Goal: Task Accomplishment & Management: Manage account settings

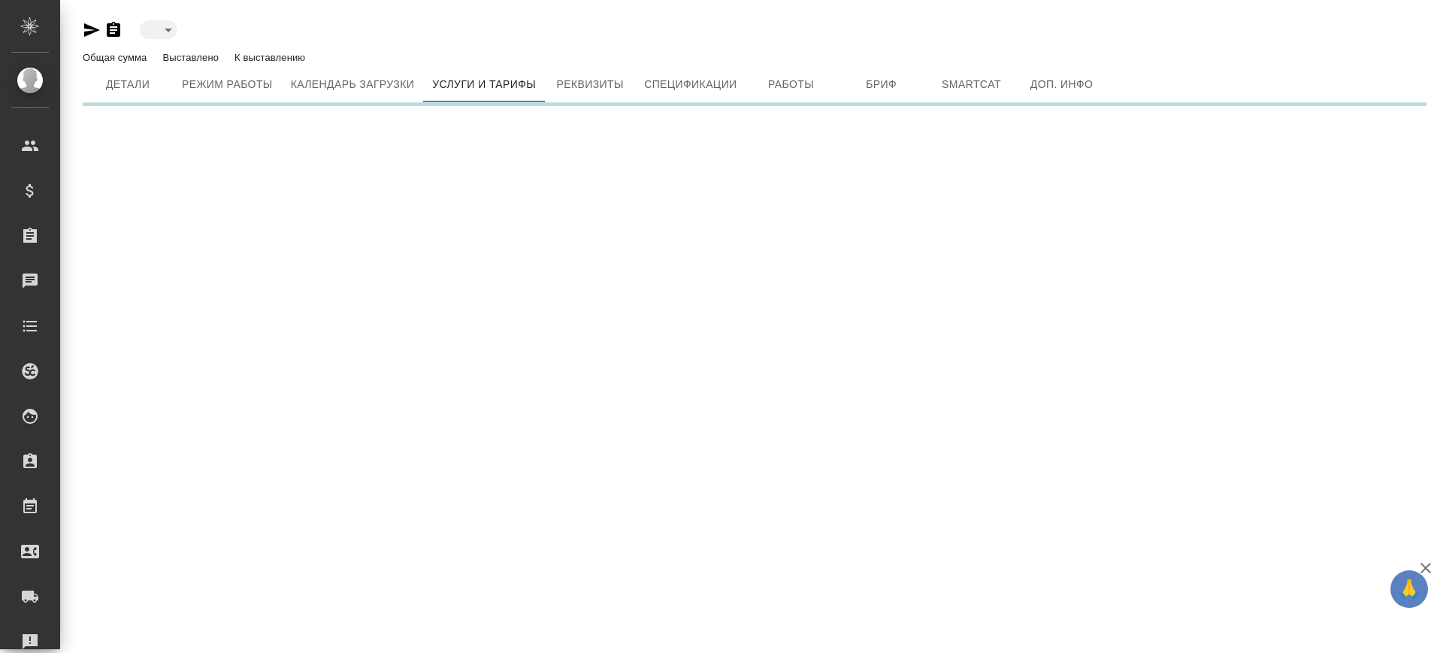
type input "active"
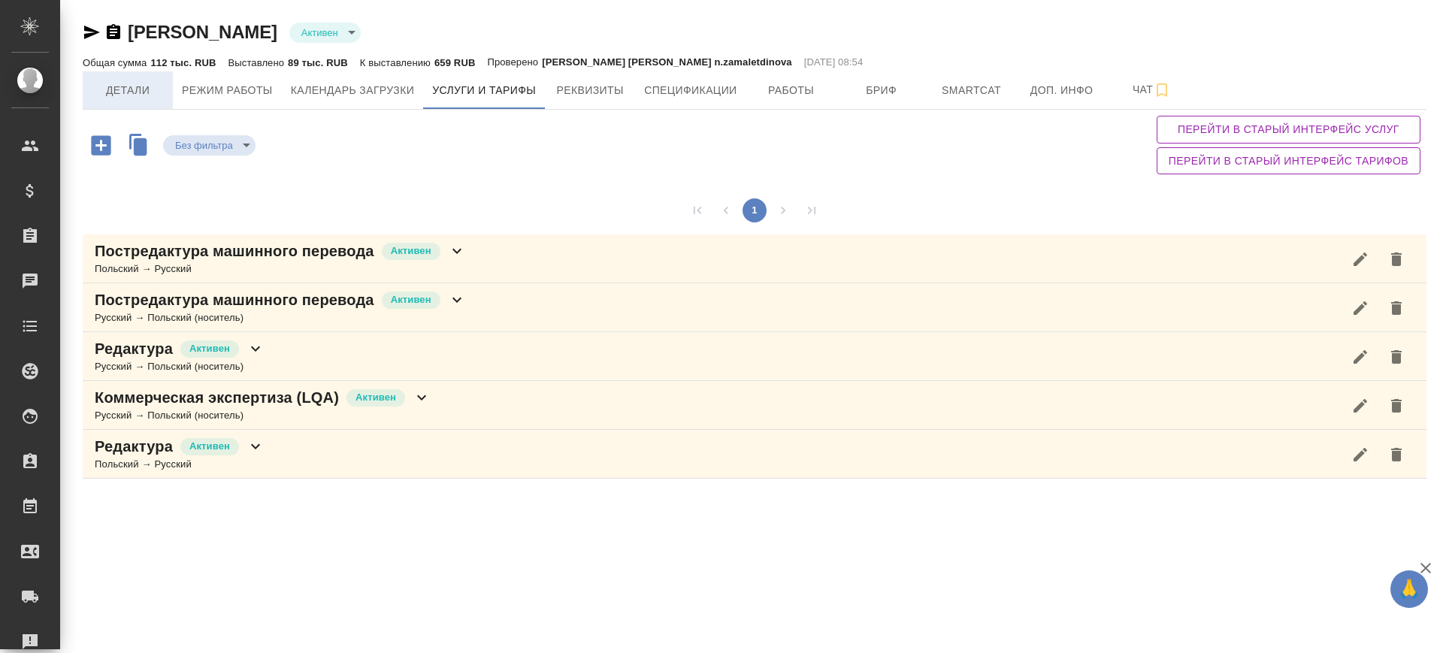
click at [124, 76] on button "Детали" at bounding box center [128, 90] width 90 height 38
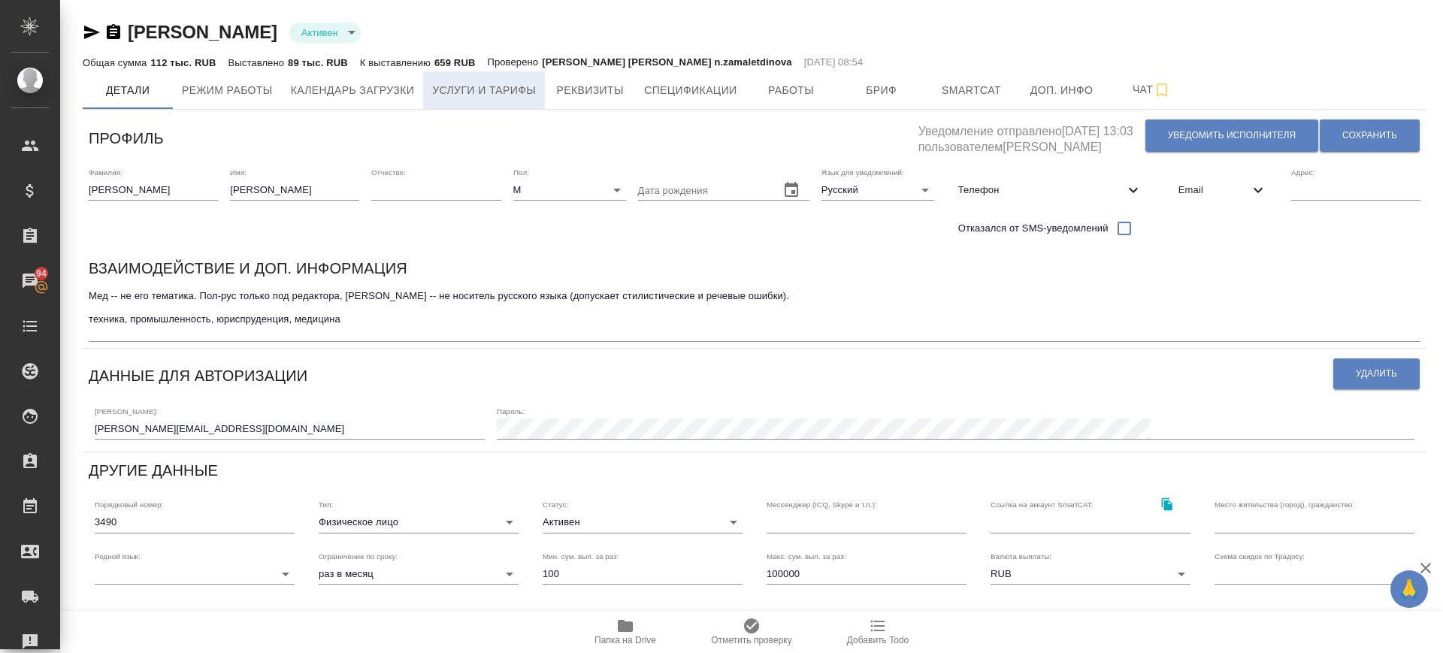
click at [440, 95] on span "Услуги и тарифы" at bounding box center [484, 90] width 104 height 19
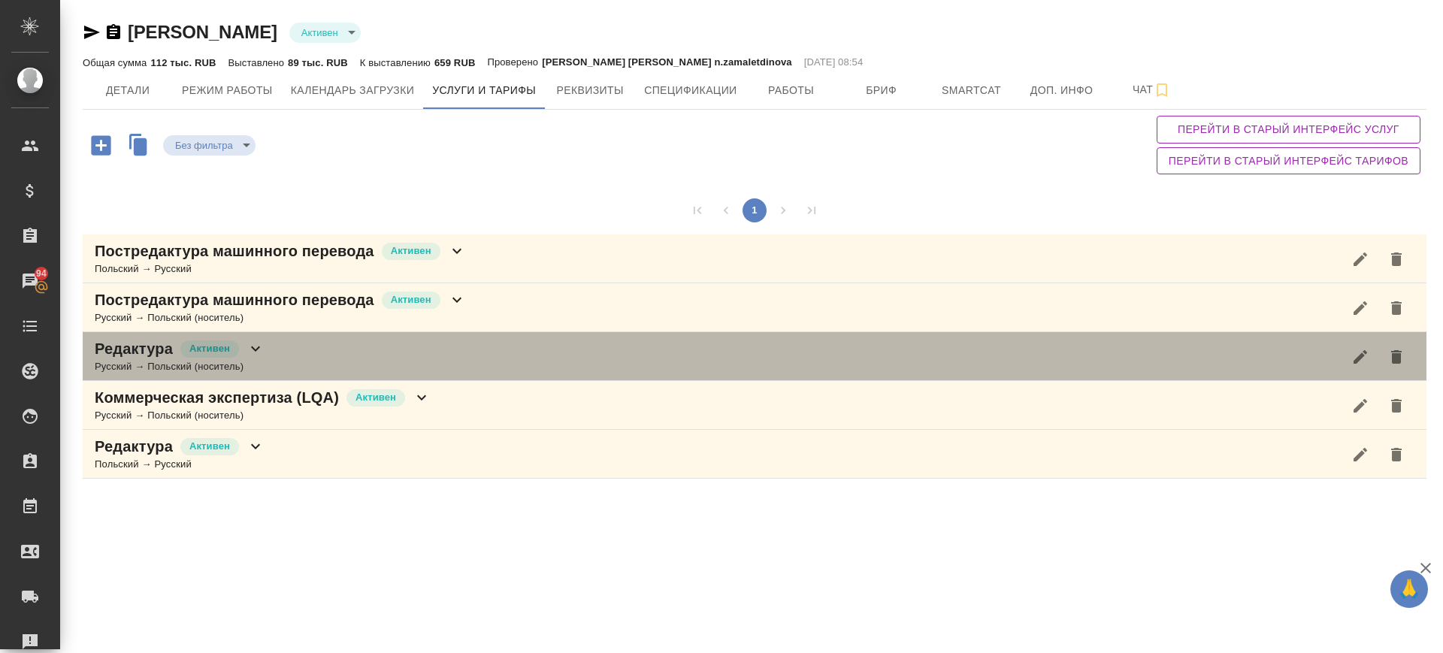
click at [378, 341] on div "Редактура Активен Русский → Польский (носитель)" at bounding box center [755, 356] width 1344 height 49
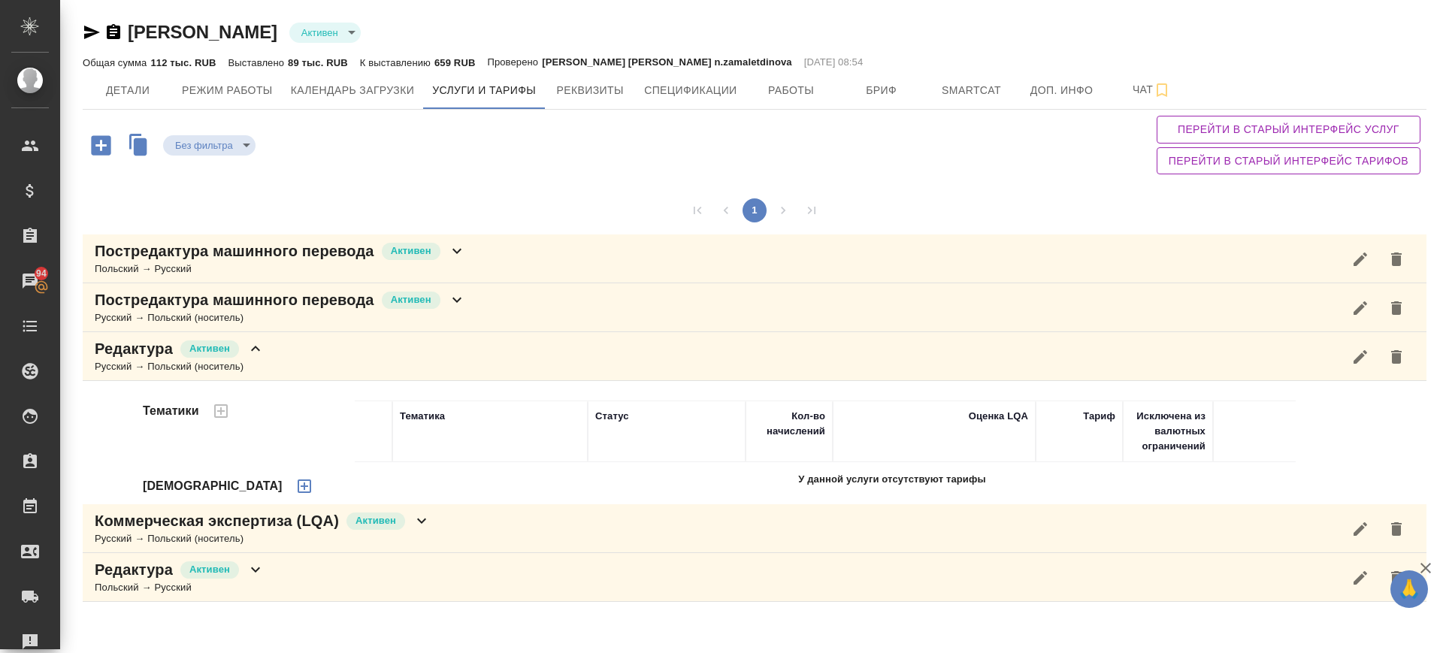
click at [543, 297] on div "Постредактура машинного перевода Активен Русский → Польский (носитель)" at bounding box center [755, 307] width 1344 height 49
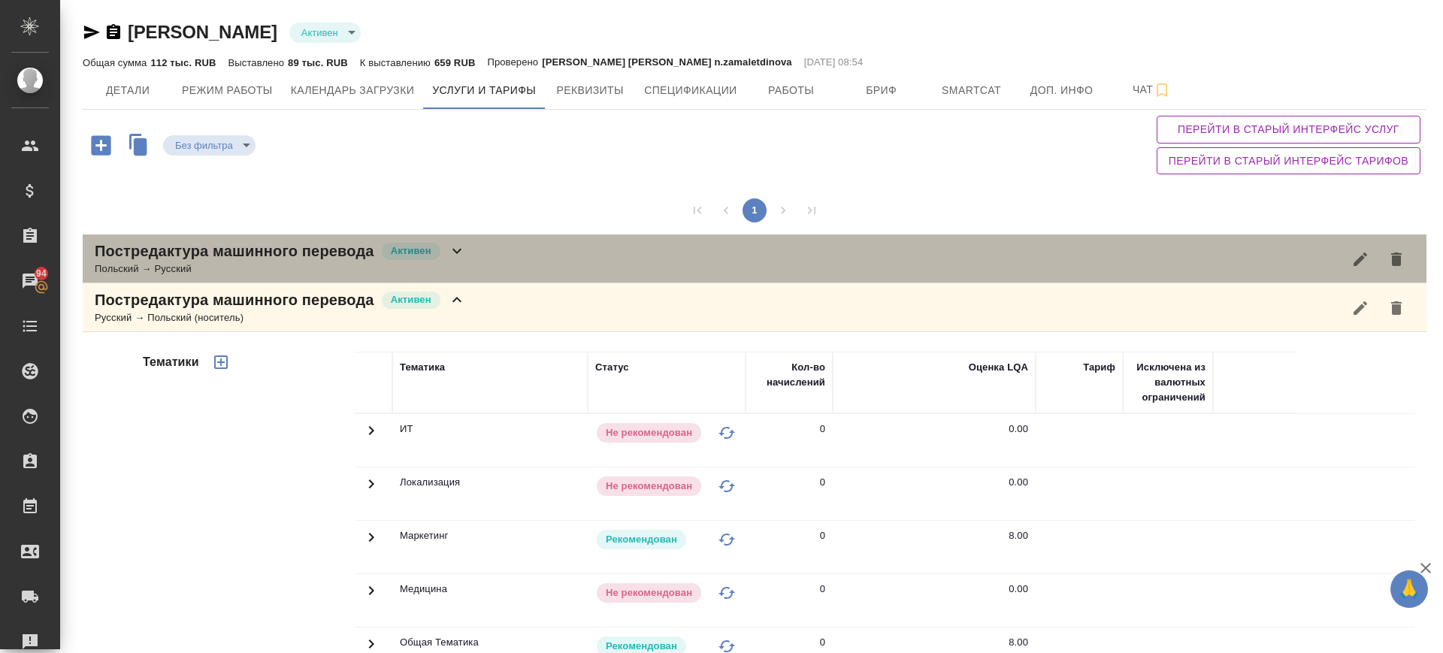
click at [540, 251] on div "Постредактура машинного перевода Активен Польский → Русский" at bounding box center [755, 258] width 1344 height 49
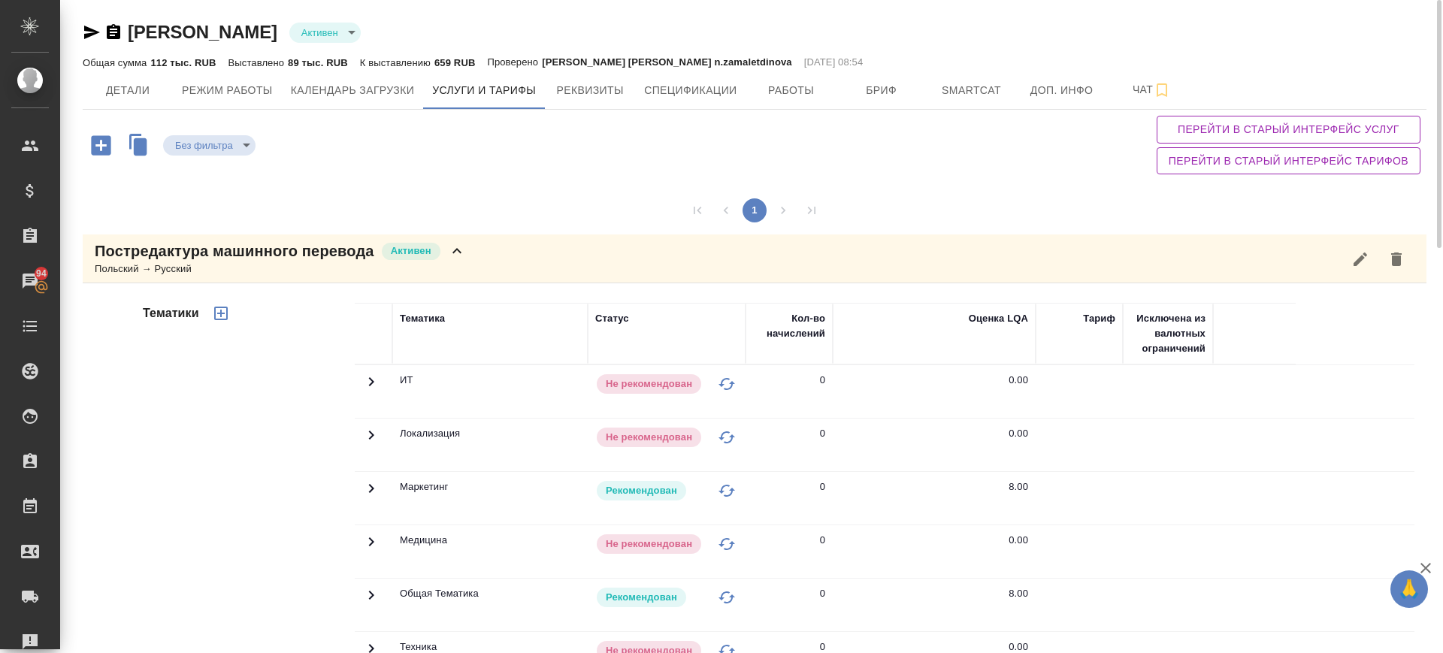
click at [88, 28] on icon "button" at bounding box center [92, 33] width 16 height 14
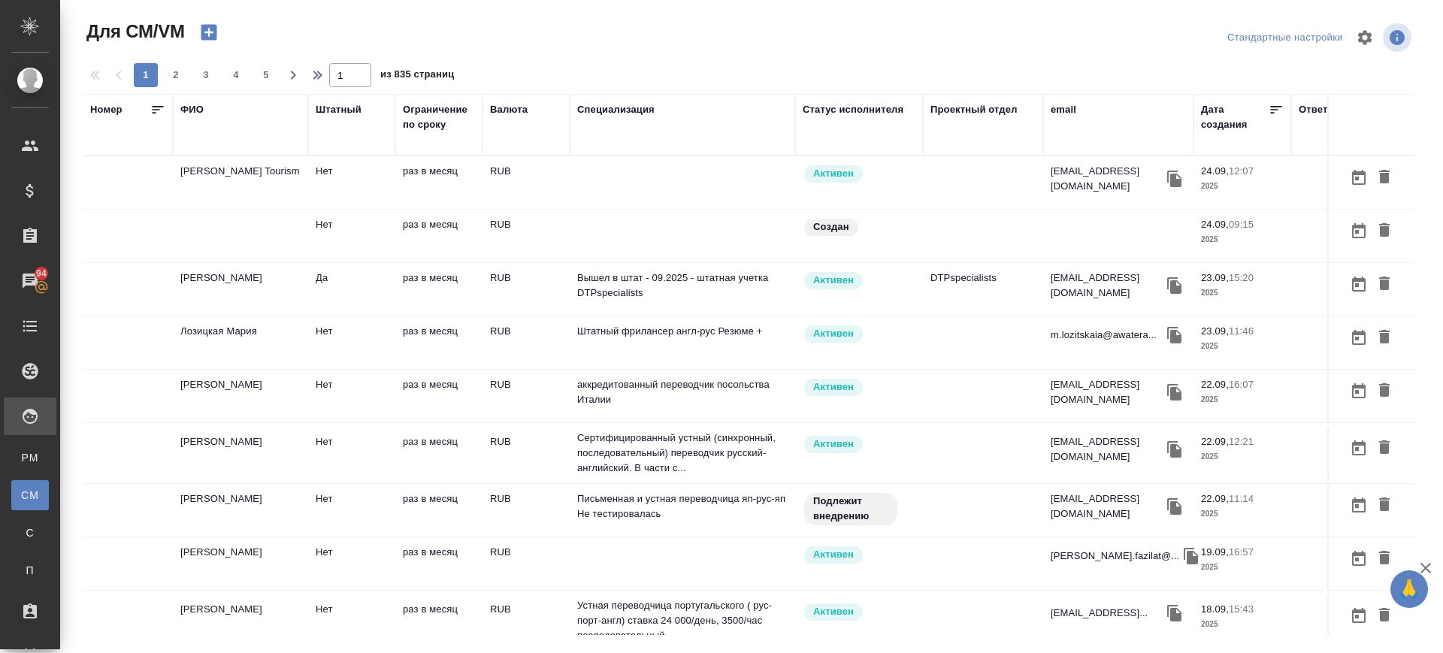
click at [207, 113] on div "ФИО" at bounding box center [240, 109] width 120 height 15
click at [204, 102] on div "ФИО" at bounding box center [240, 109] width 120 height 15
click at [191, 109] on div "ФИО" at bounding box center [191, 109] width 23 height 15
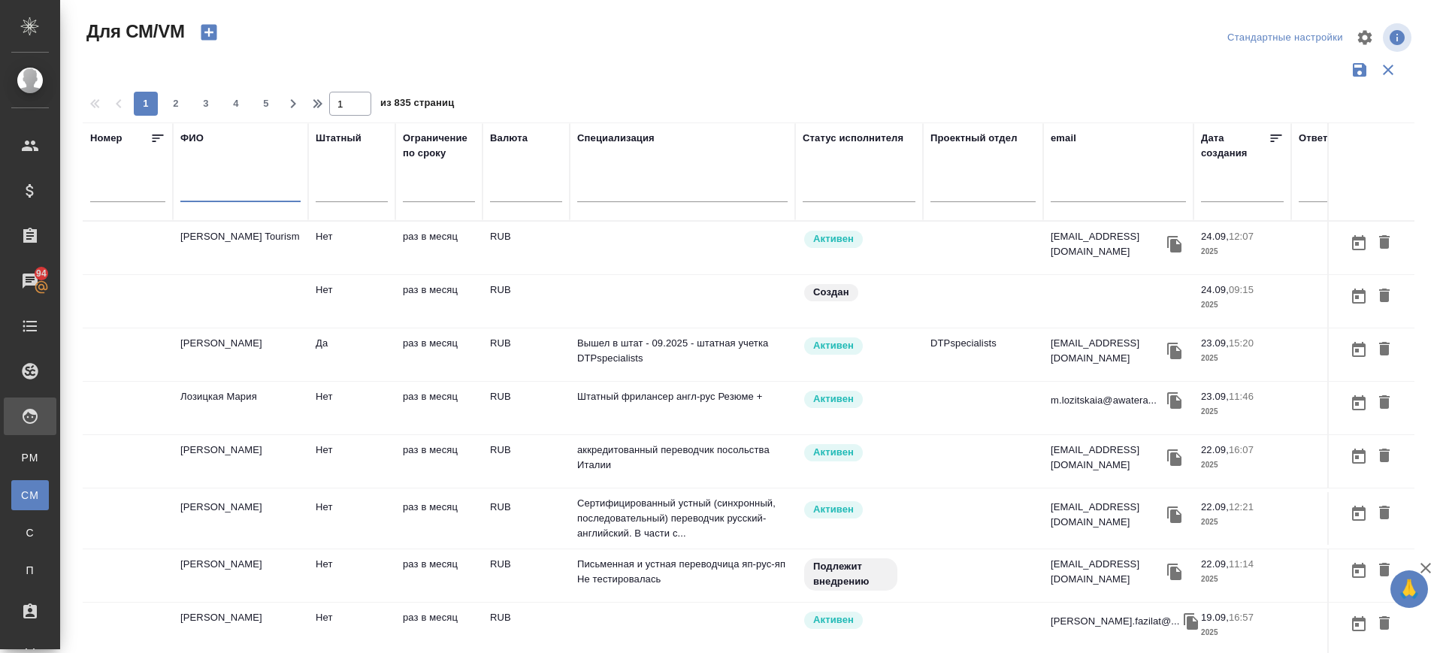
click at [190, 183] on input "text" at bounding box center [240, 192] width 120 height 19
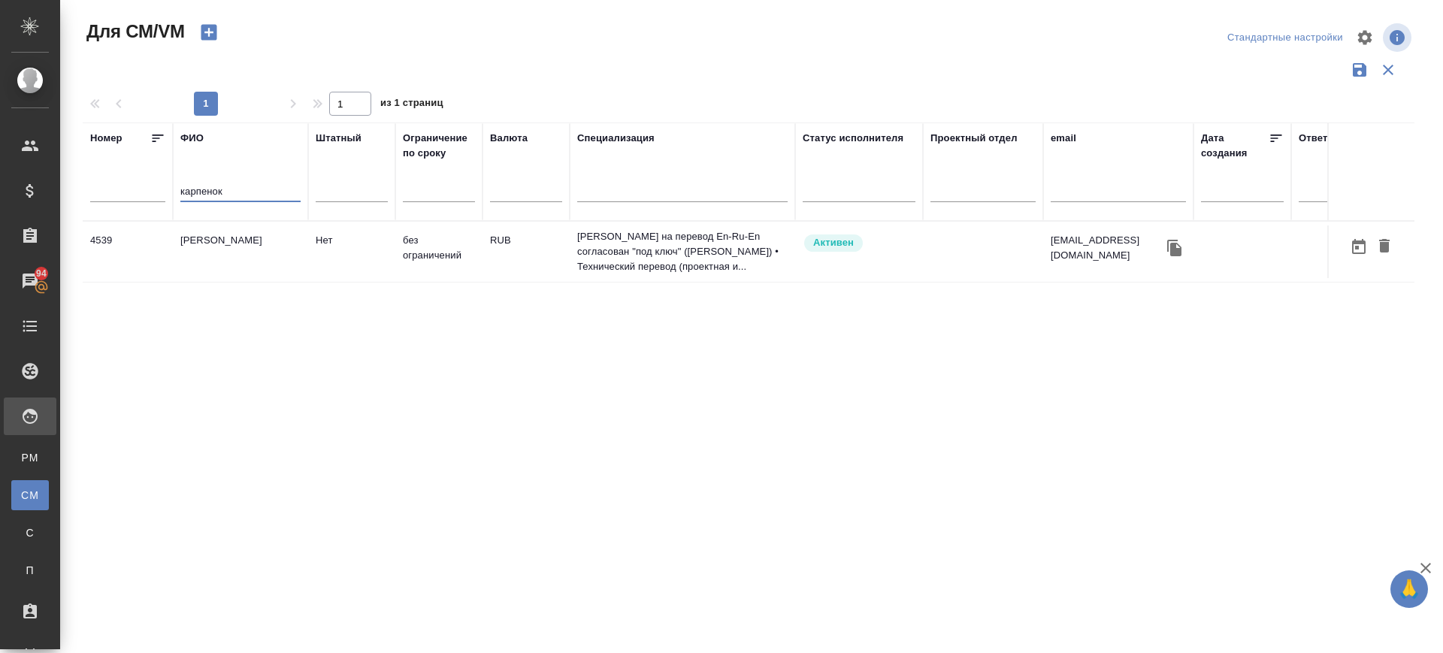
click at [240, 250] on td "Карпенок Станислав Эдуардович" at bounding box center [240, 251] width 135 height 53
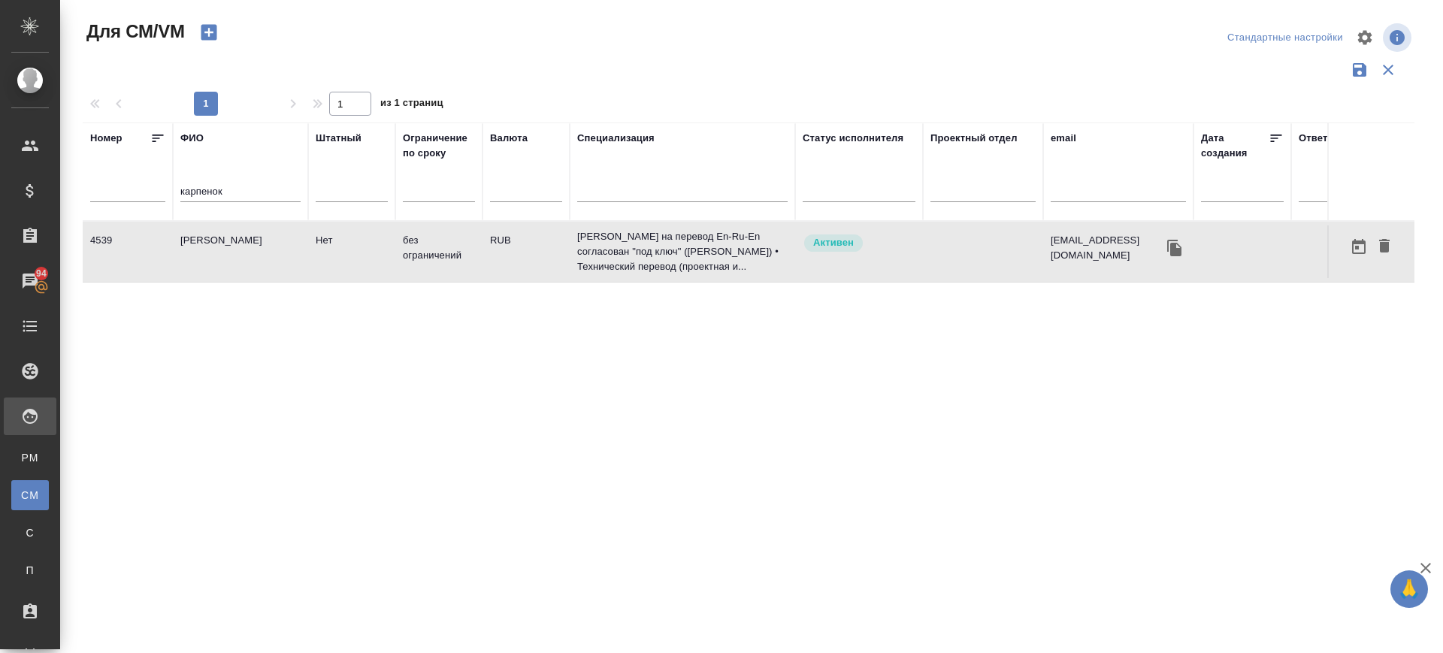
click at [240, 250] on td "Карпенок Станислав Эдуардович" at bounding box center [240, 251] width 135 height 53
click at [113, 194] on tr "Номер ФИО карпенок Штатный Ограничение по сроку Валюта Специализация Статус исп…" at bounding box center [885, 171] width 1605 height 98
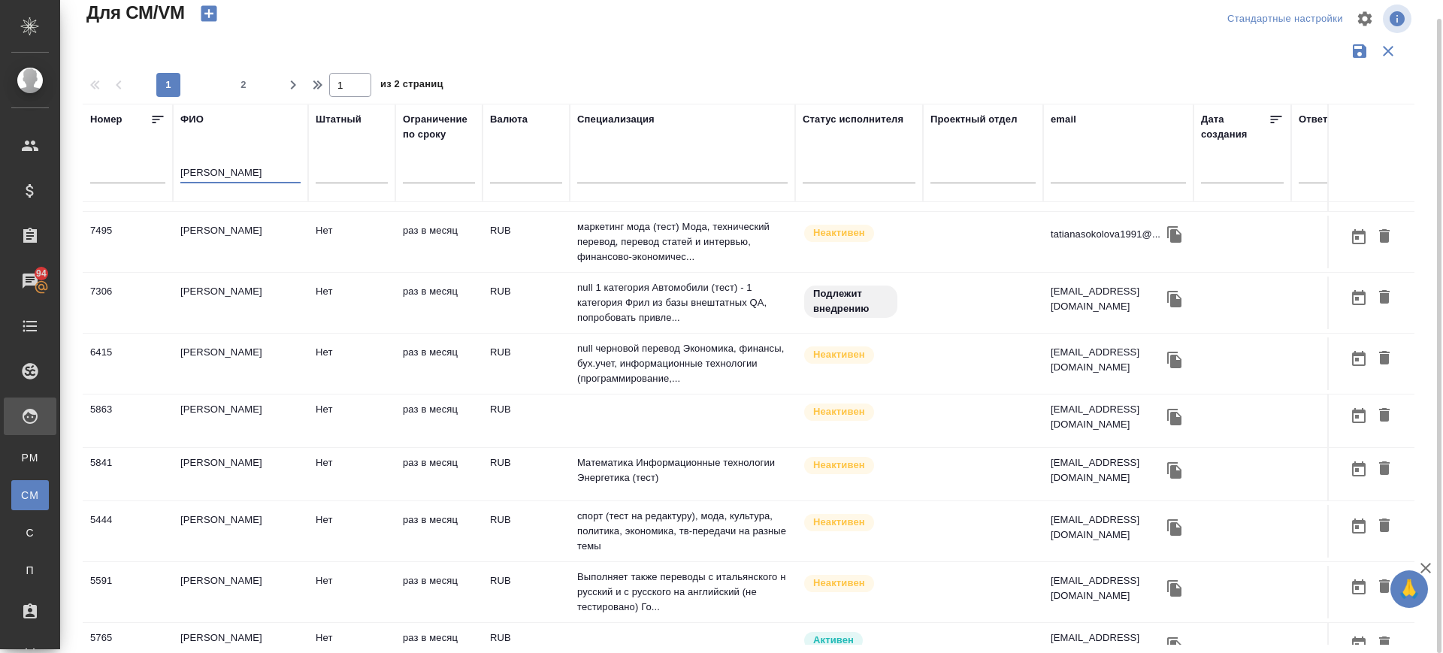
scroll to position [997, 0]
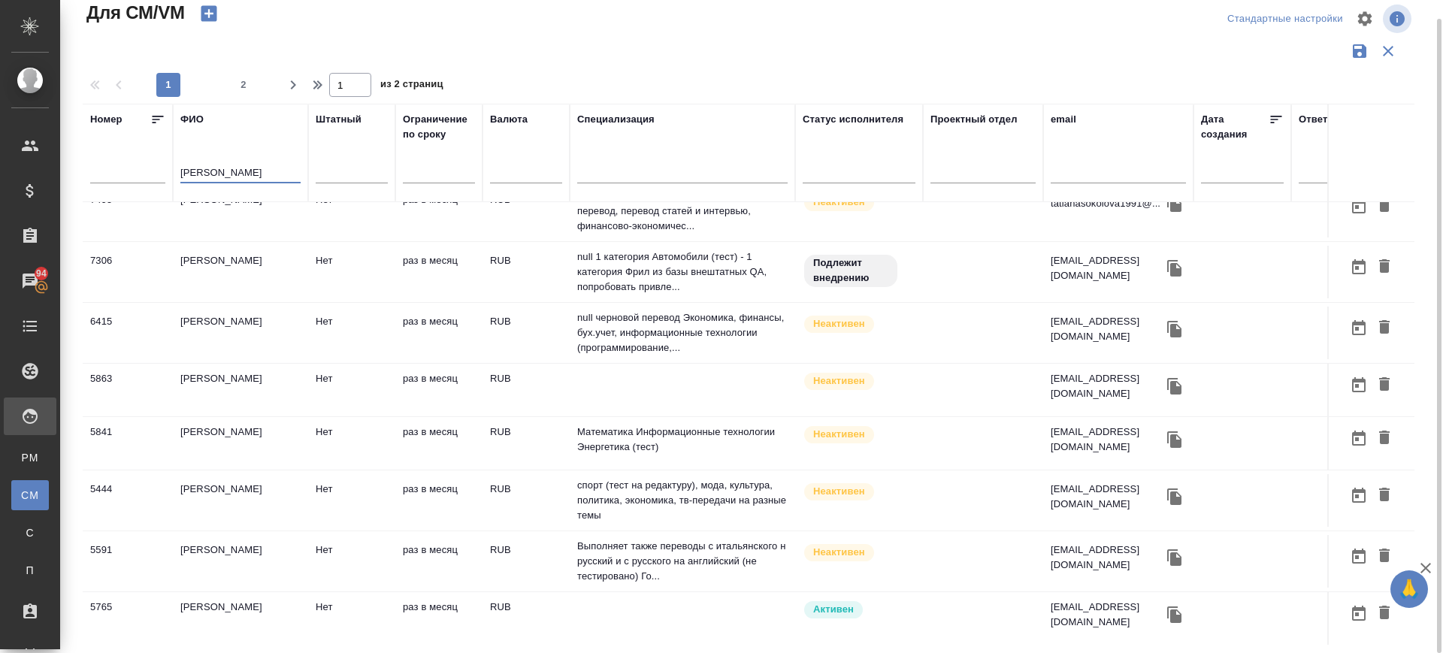
click at [243, 169] on input "соколов" at bounding box center [240, 174] width 120 height 19
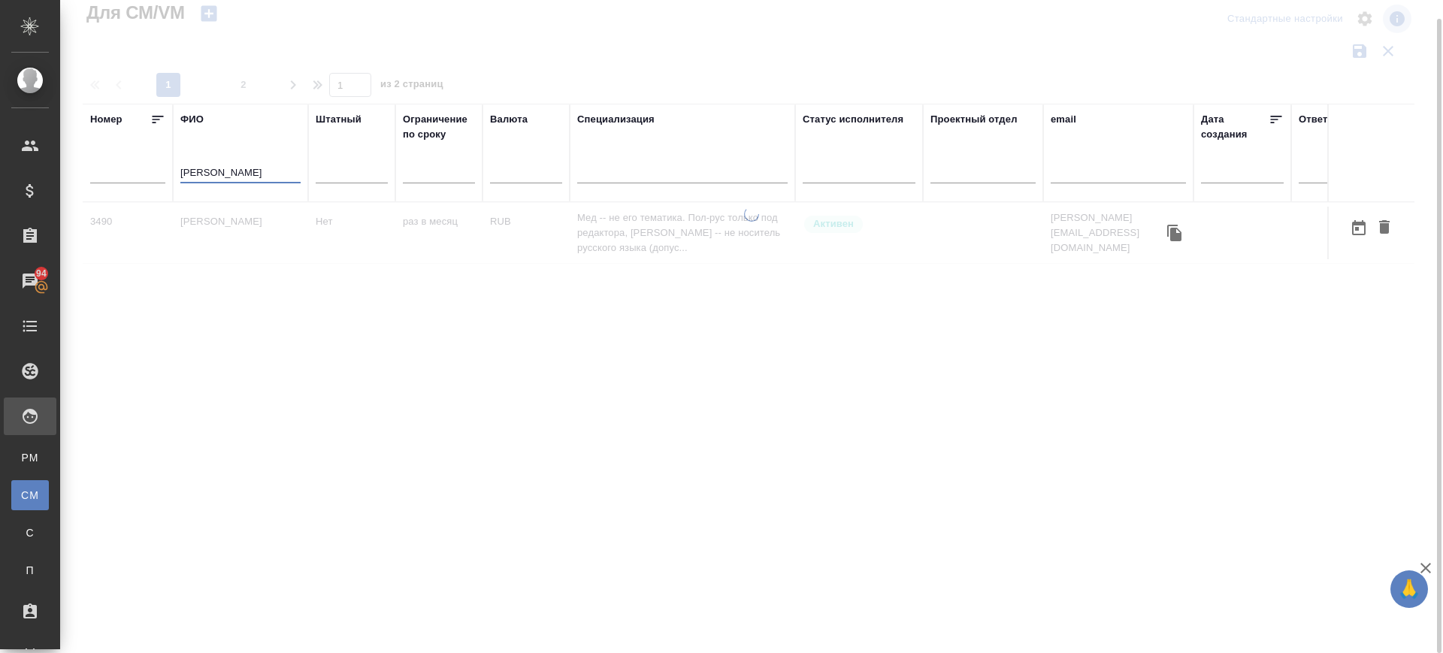
scroll to position [0, 0]
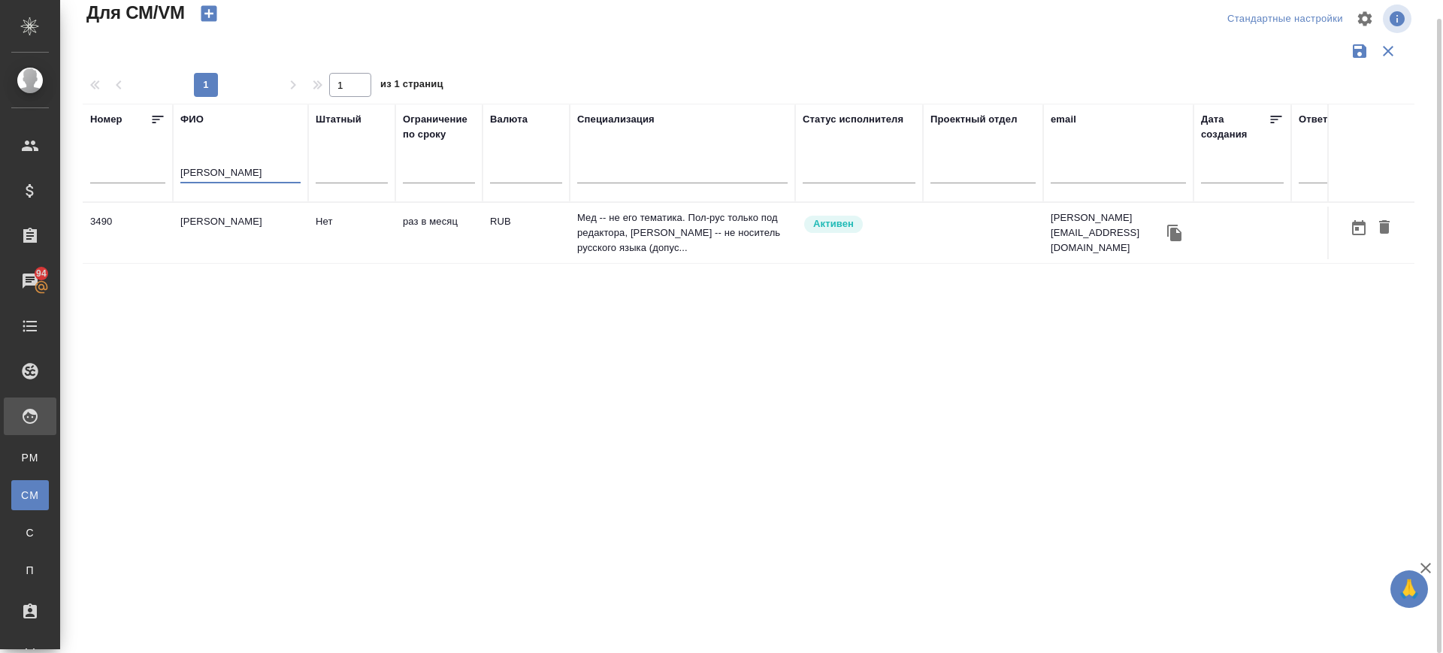
type input "соколовский"
click at [262, 226] on td "Соколовский Ришард" at bounding box center [240, 233] width 135 height 53
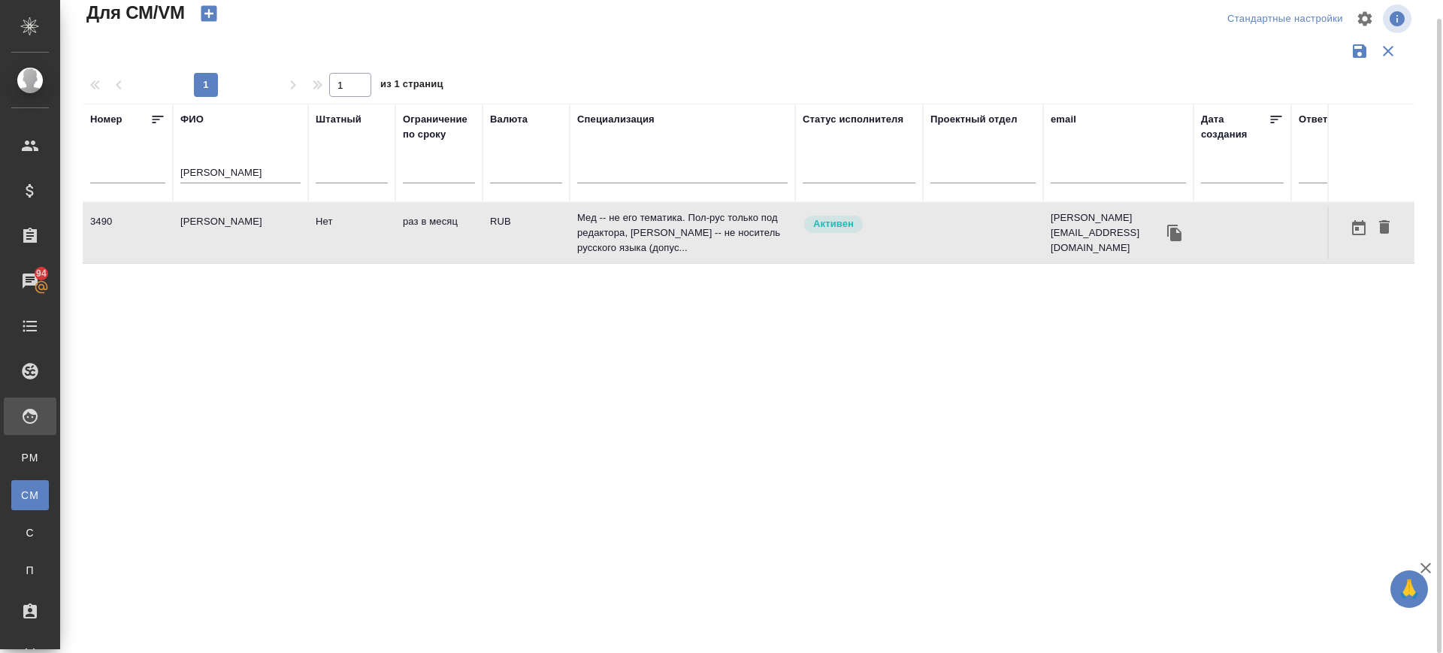
click at [261, 226] on td "Соколовский Ришард" at bounding box center [240, 233] width 135 height 53
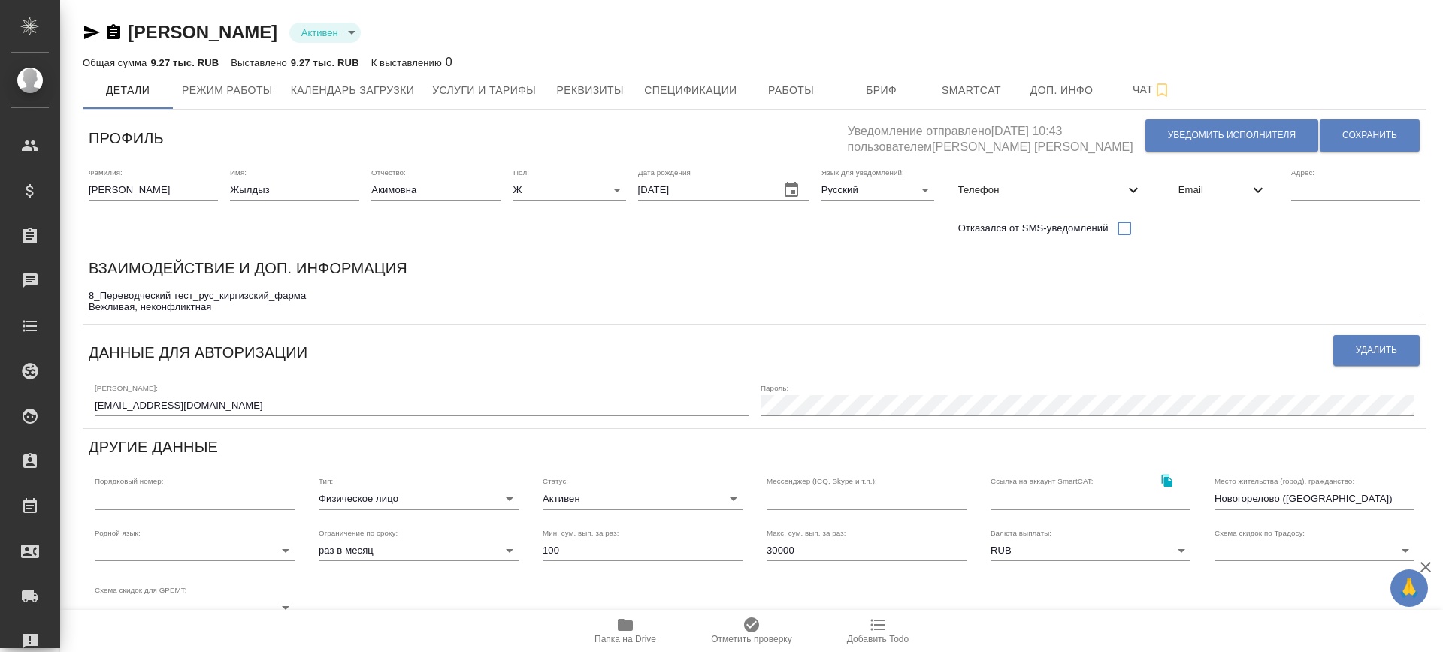
type input "active"
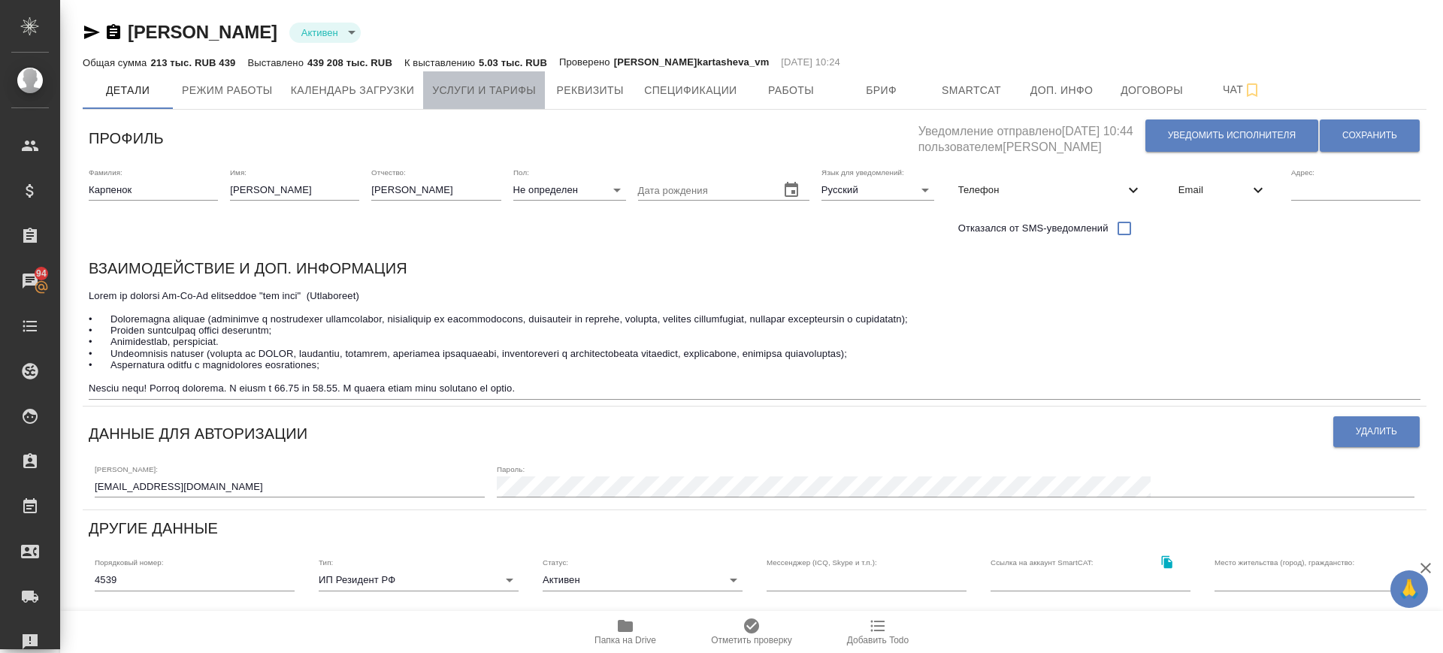
click at [480, 81] on span "Услуги и тарифы" at bounding box center [484, 90] width 104 height 19
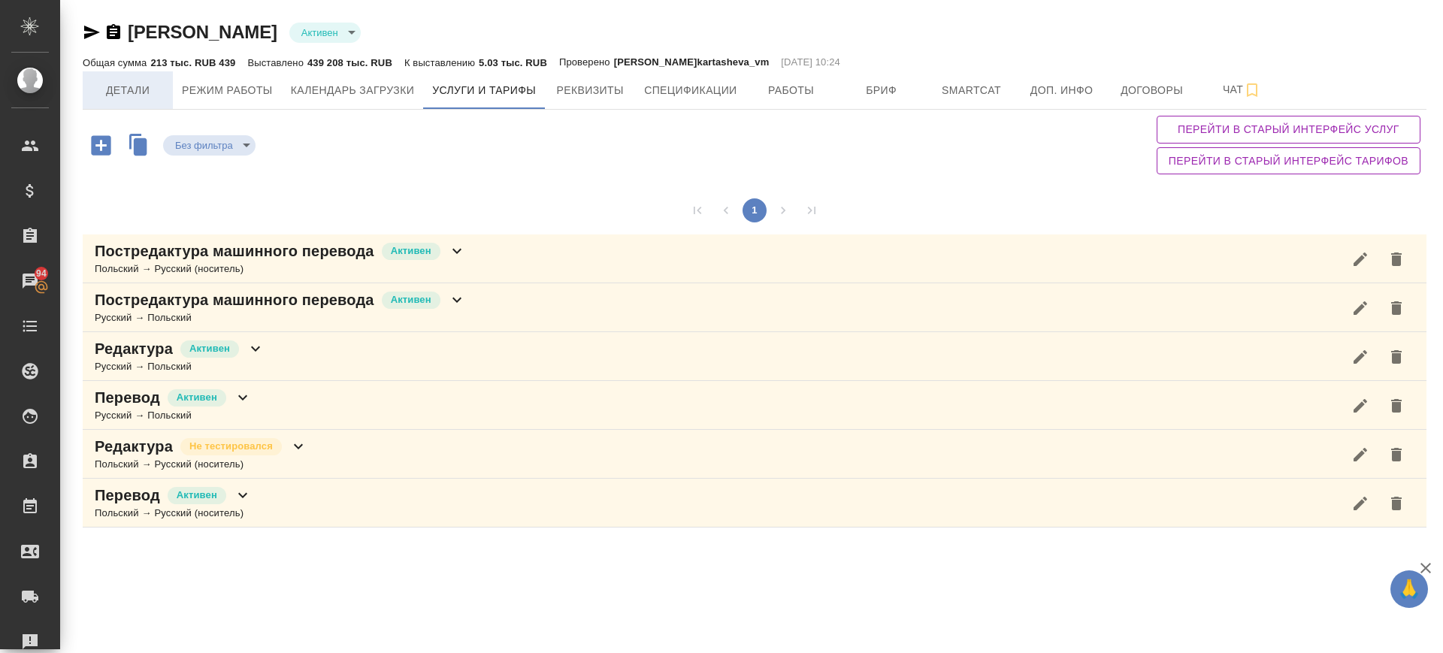
click at [131, 86] on span "Детали" at bounding box center [128, 90] width 72 height 19
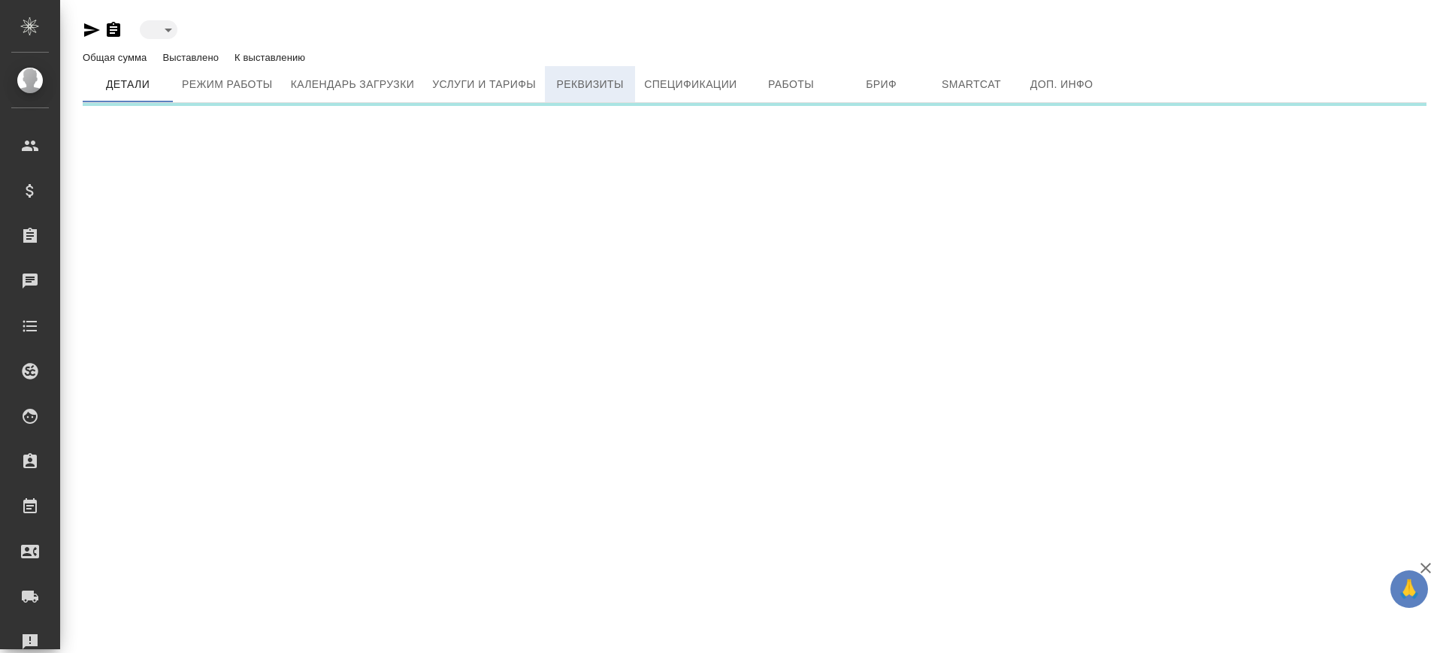
type input "active"
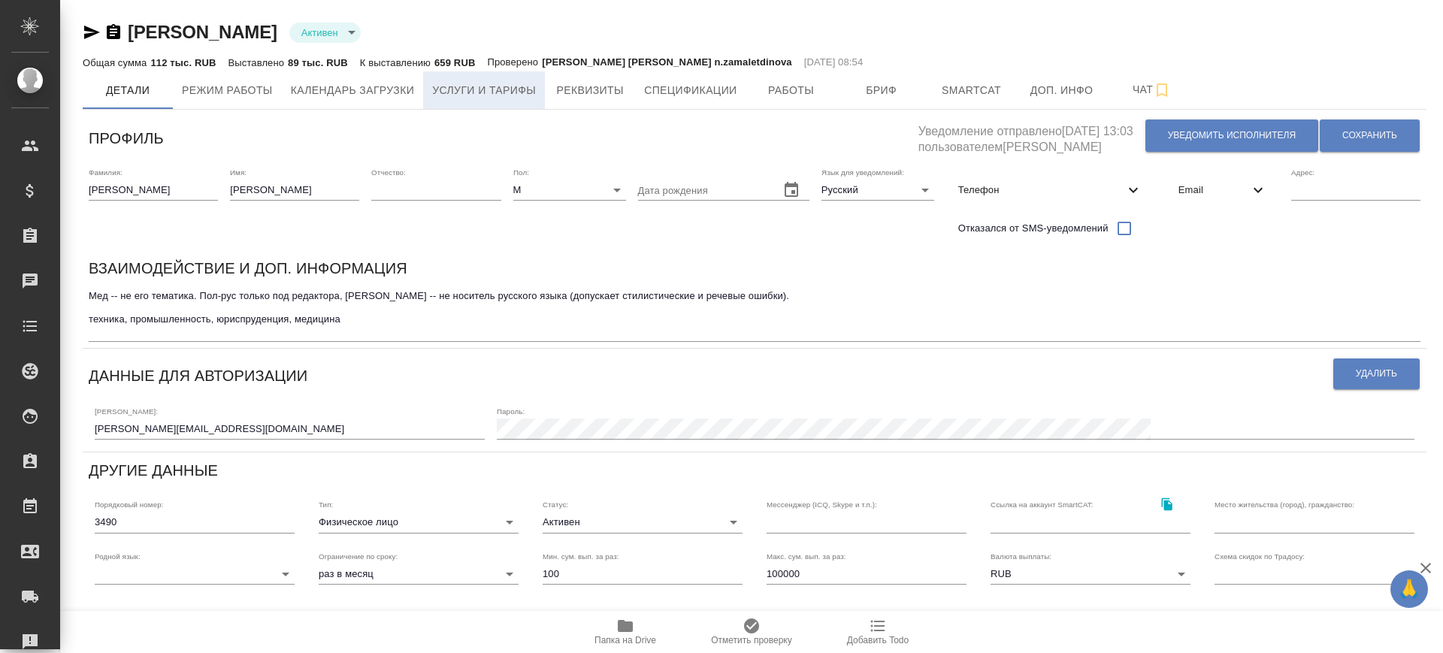
click at [473, 77] on button "Услуги и тарифы" at bounding box center [484, 90] width 122 height 38
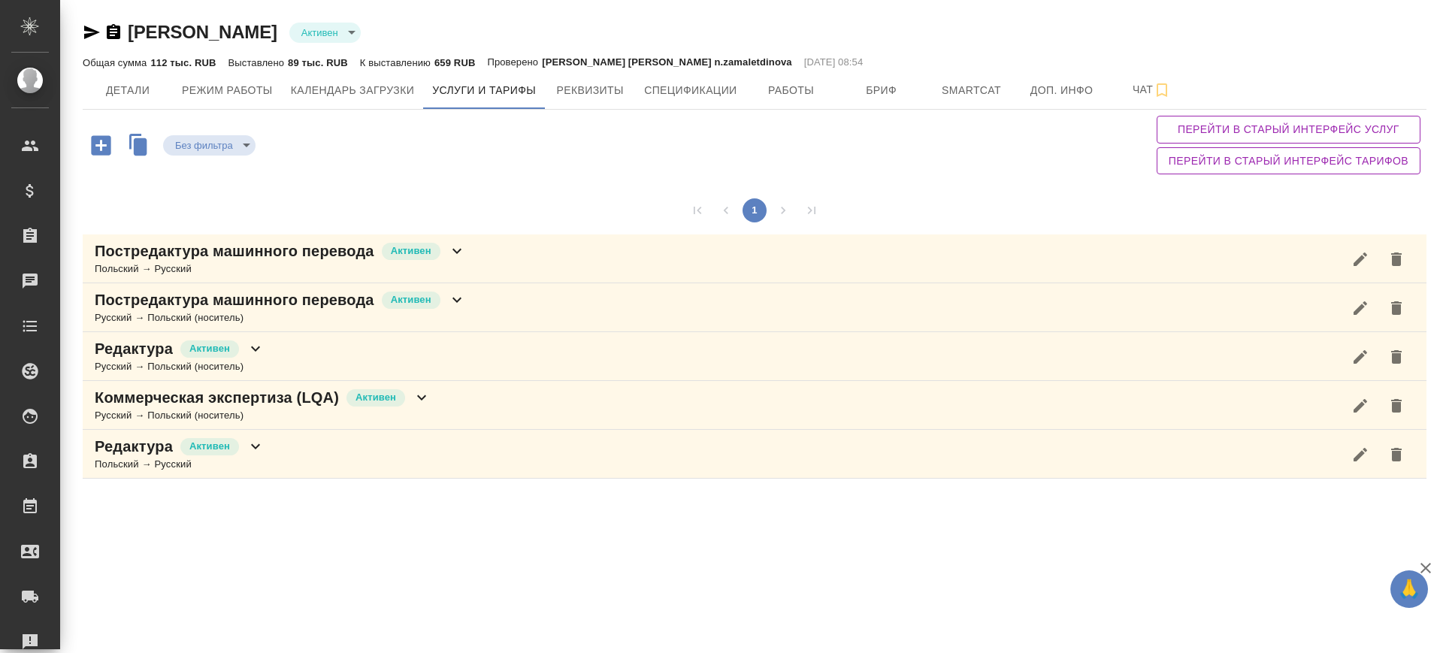
click at [534, 261] on div "Постредактура машинного перевода [PERSON_NAME] → Русский" at bounding box center [755, 258] width 1344 height 49
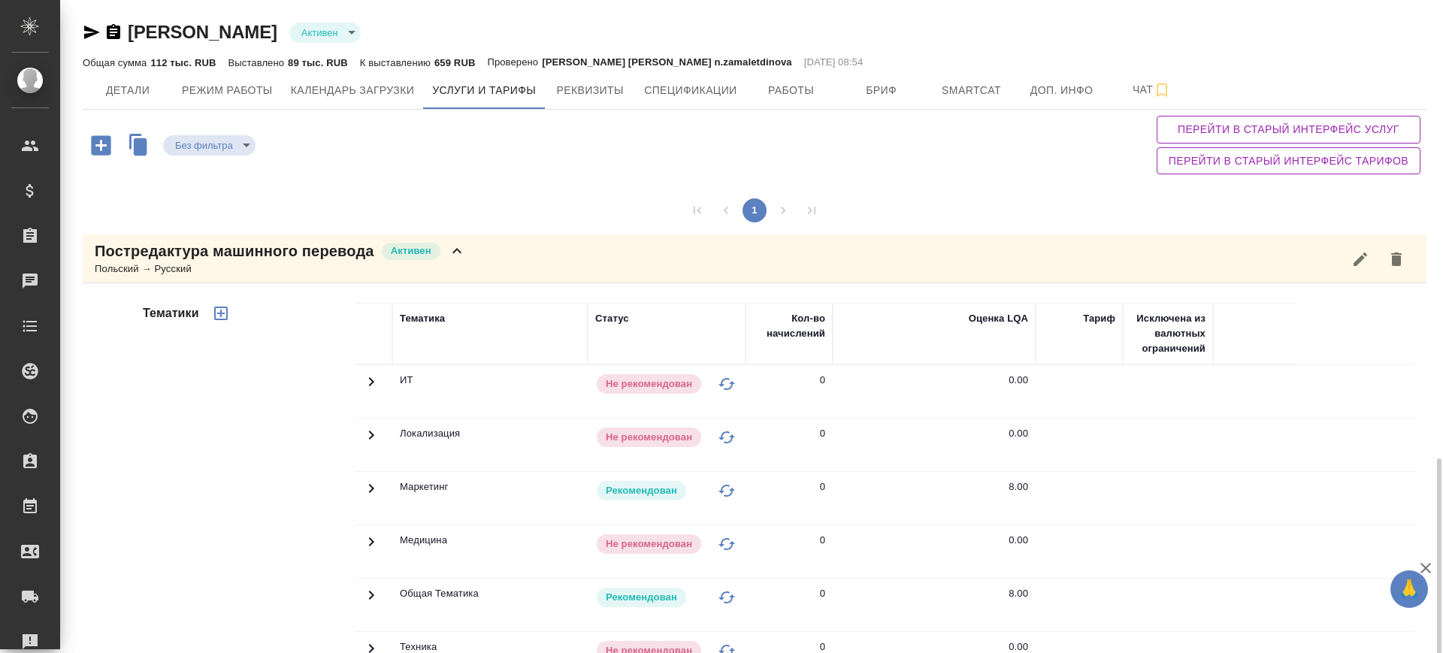
scroll to position [391, 0]
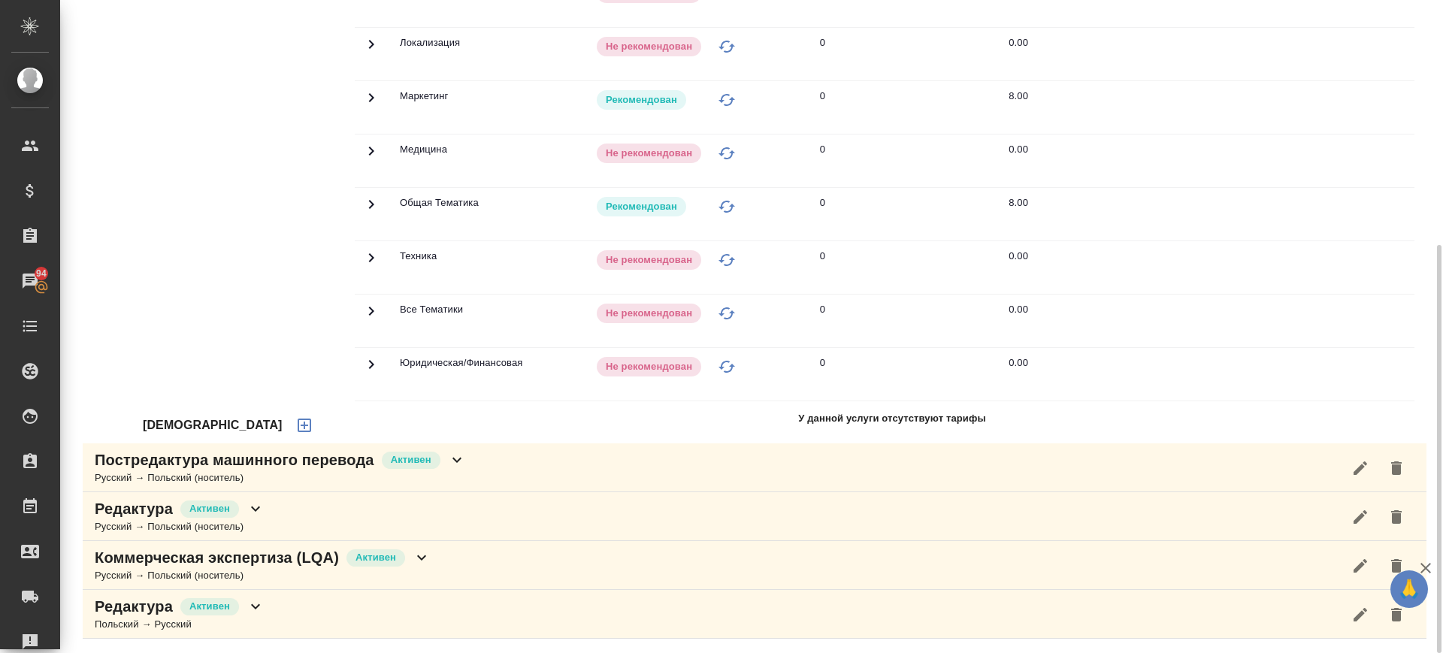
click at [519, 484] on div "Постредактура машинного перевода Активен Русский → Польский (носитель)" at bounding box center [755, 467] width 1344 height 49
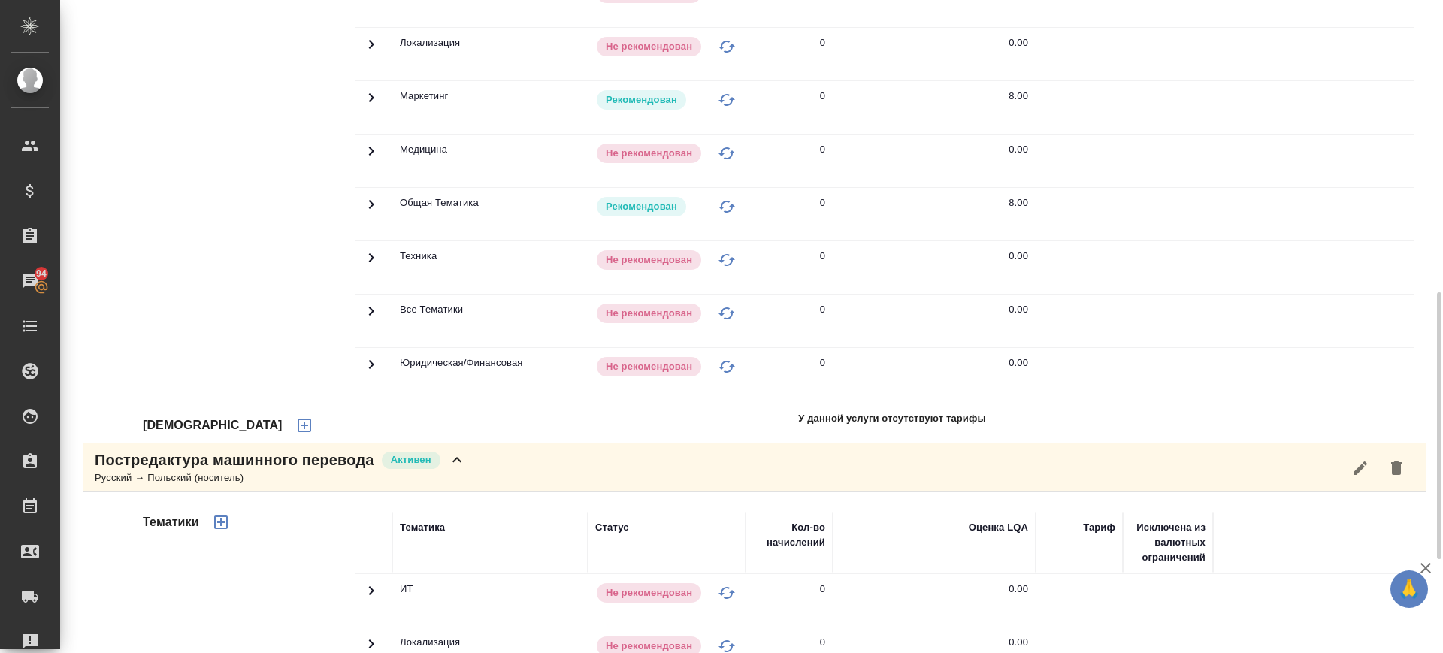
scroll to position [942, 0]
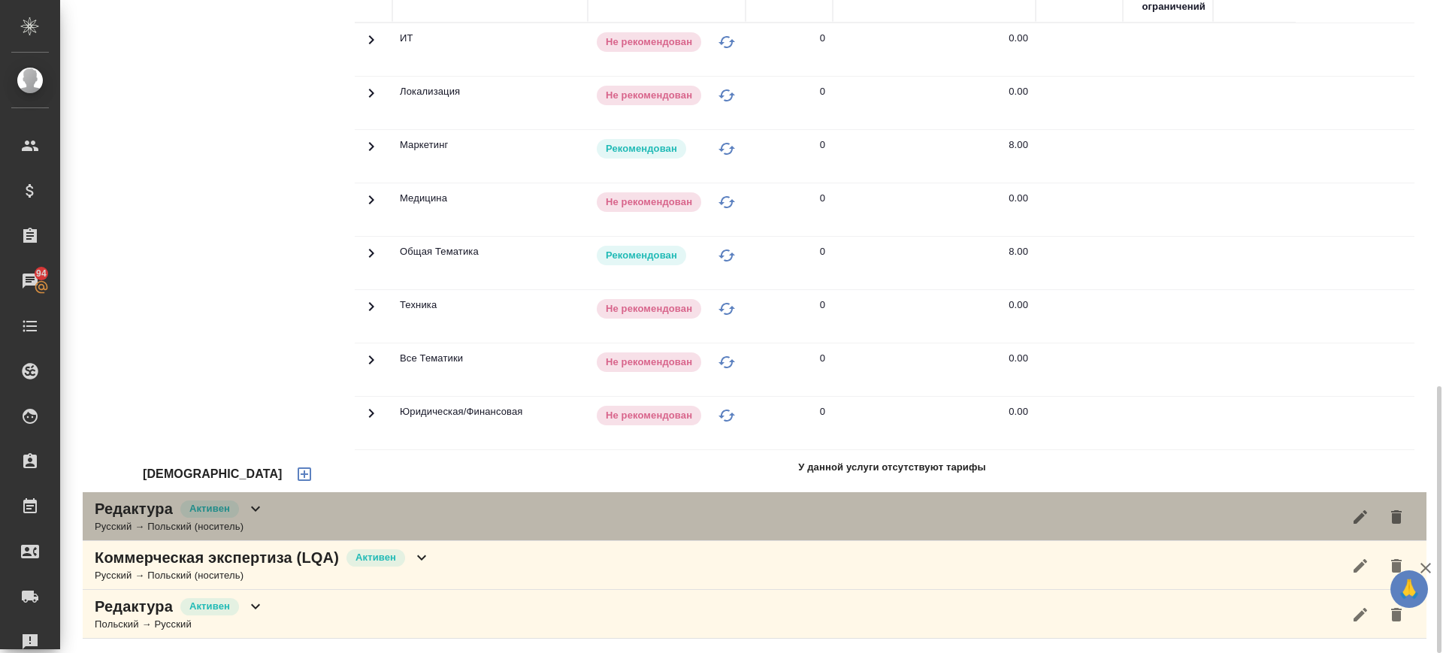
click at [484, 523] on div "Редактура Активен Русский → Польский (носитель)" at bounding box center [755, 516] width 1344 height 49
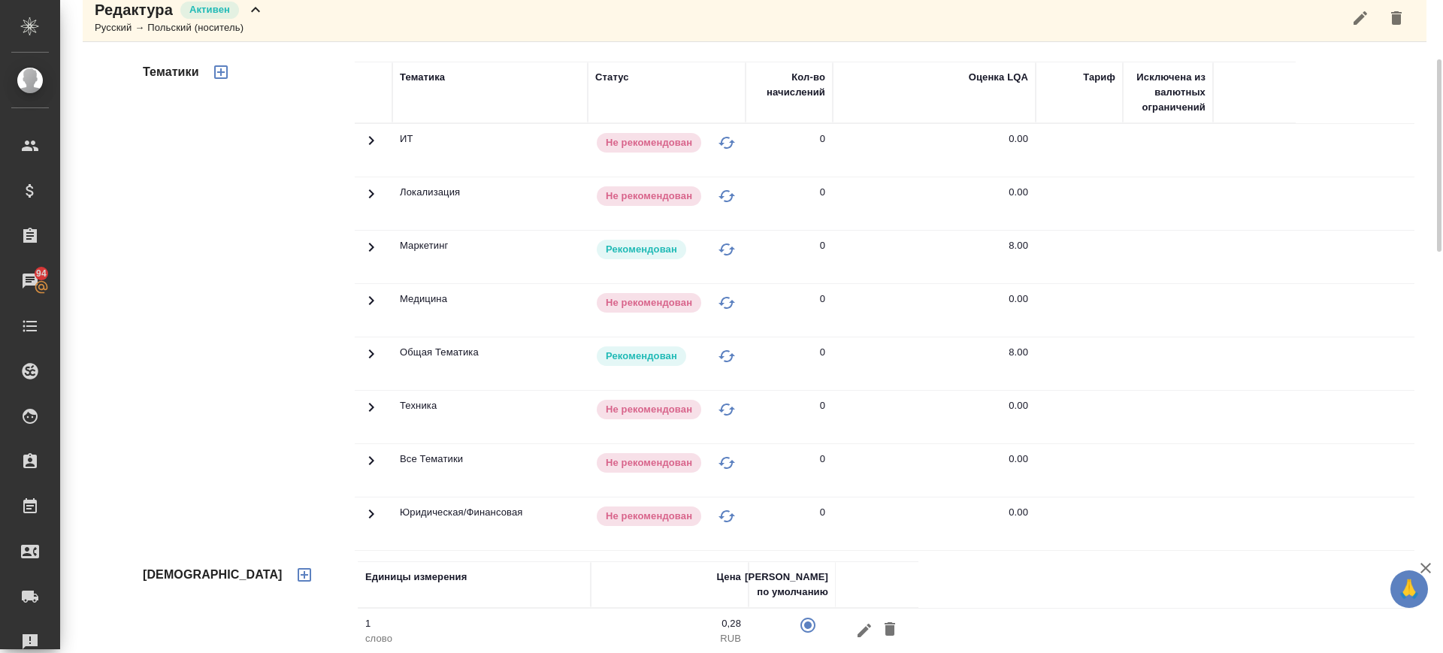
scroll to position [1562, 0]
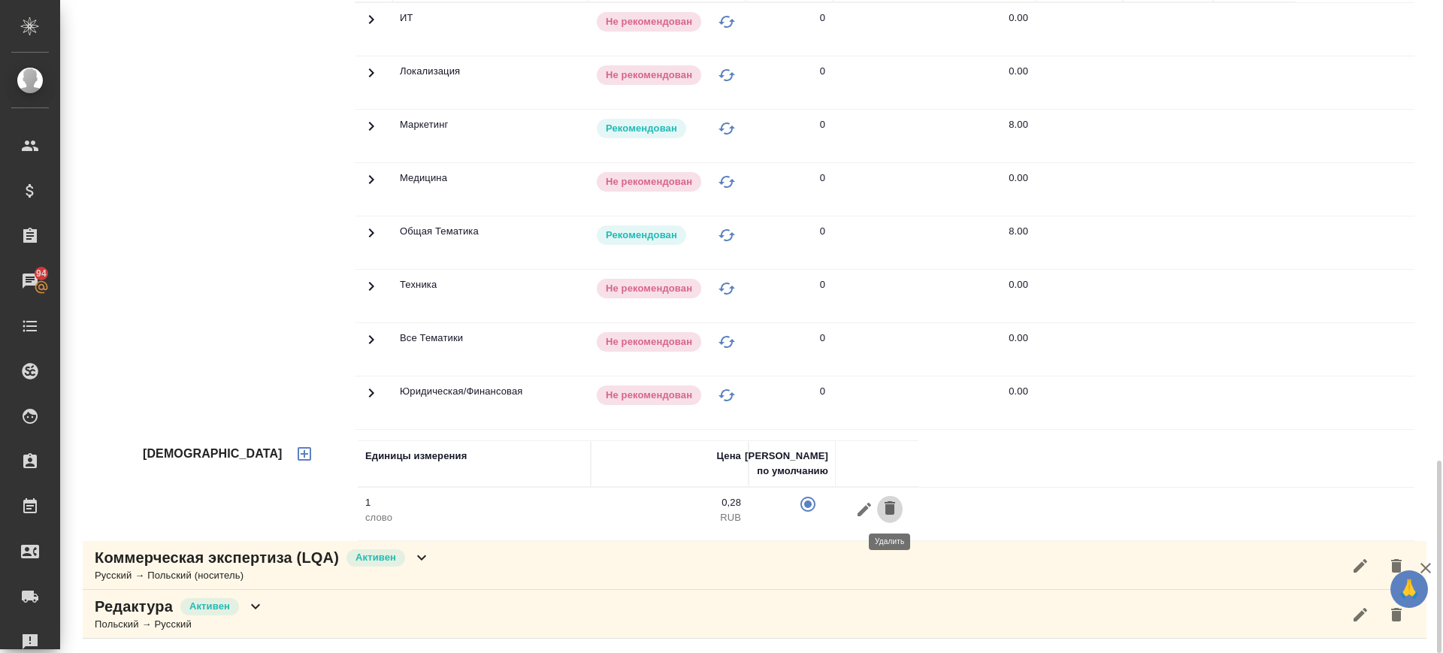
click at [884, 507] on icon "button" at bounding box center [890, 508] width 18 height 18
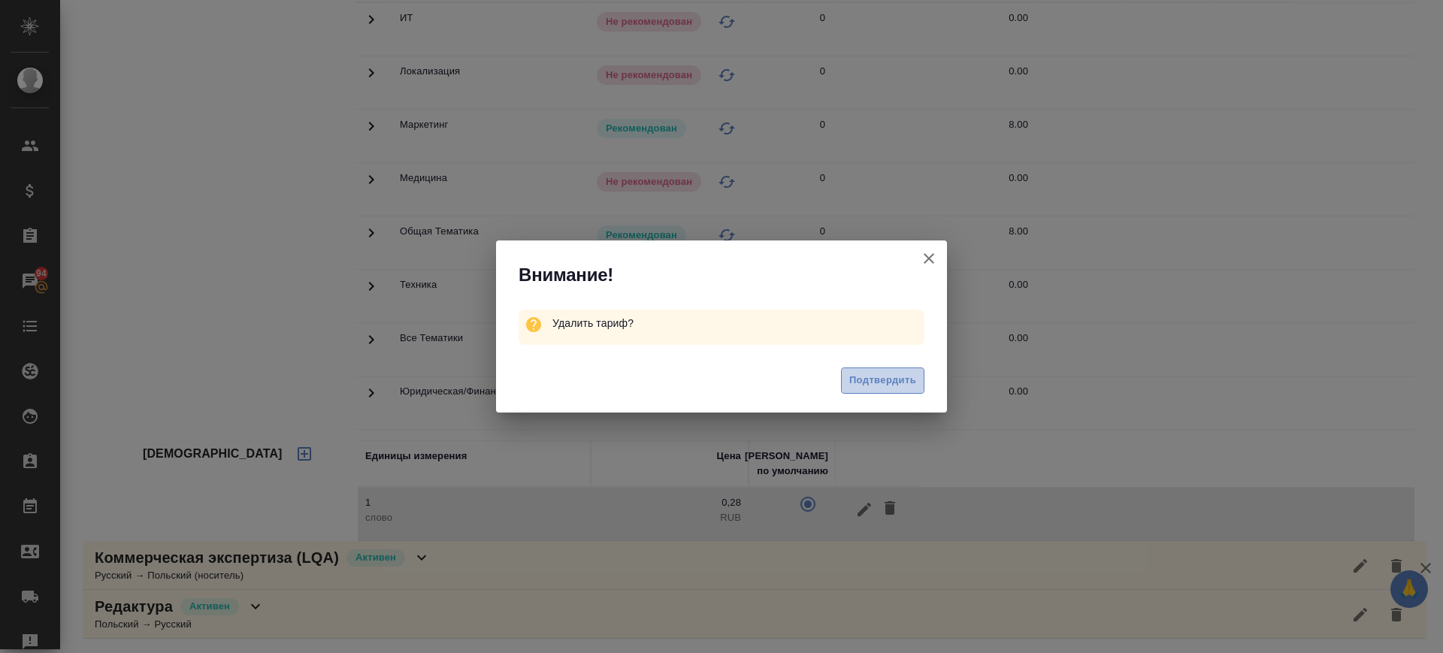
click at [901, 384] on span "Подтвердить" at bounding box center [882, 380] width 67 height 17
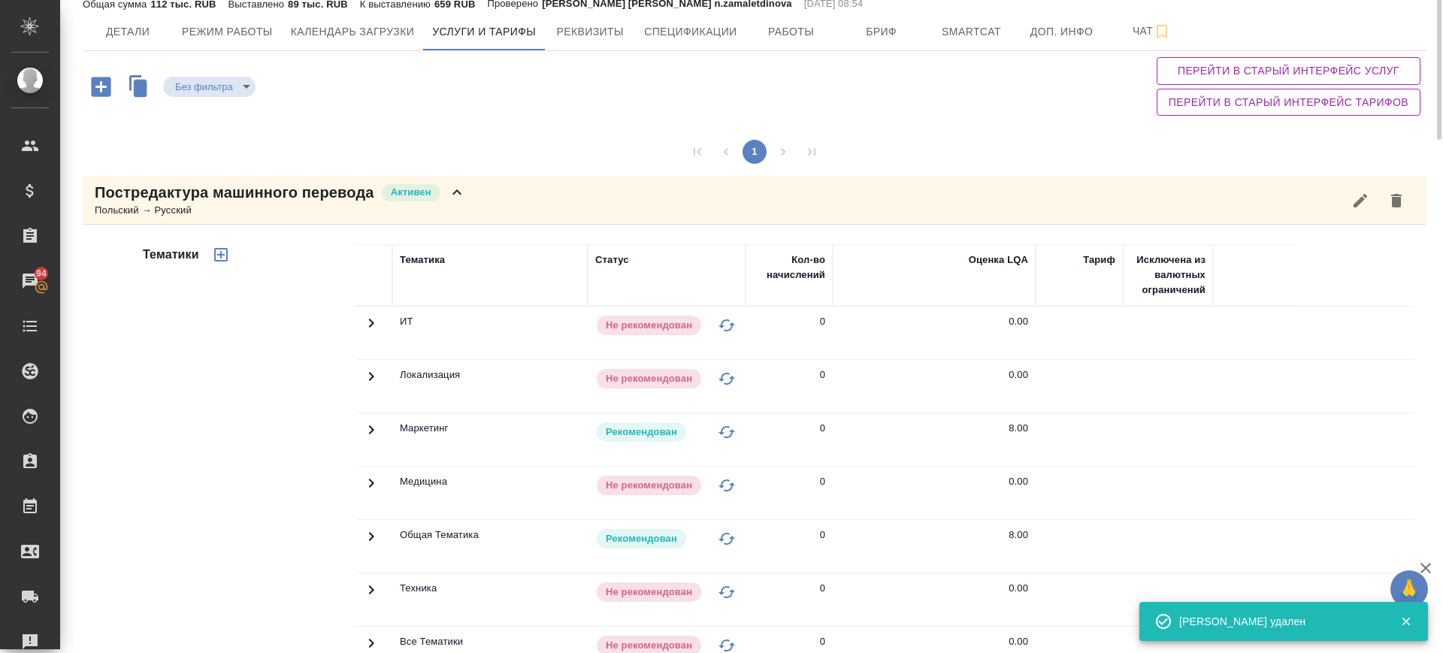
scroll to position [0, 0]
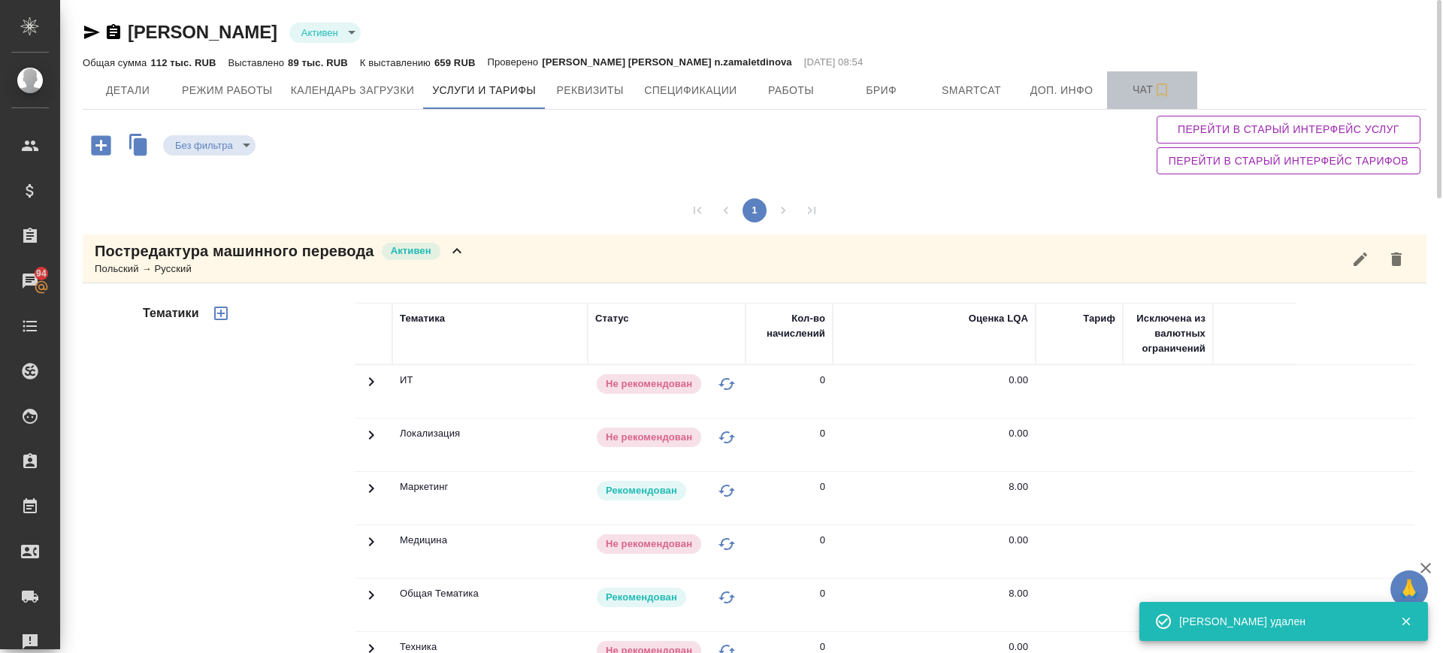
click at [1151, 80] on span "Чат" at bounding box center [1152, 89] width 72 height 19
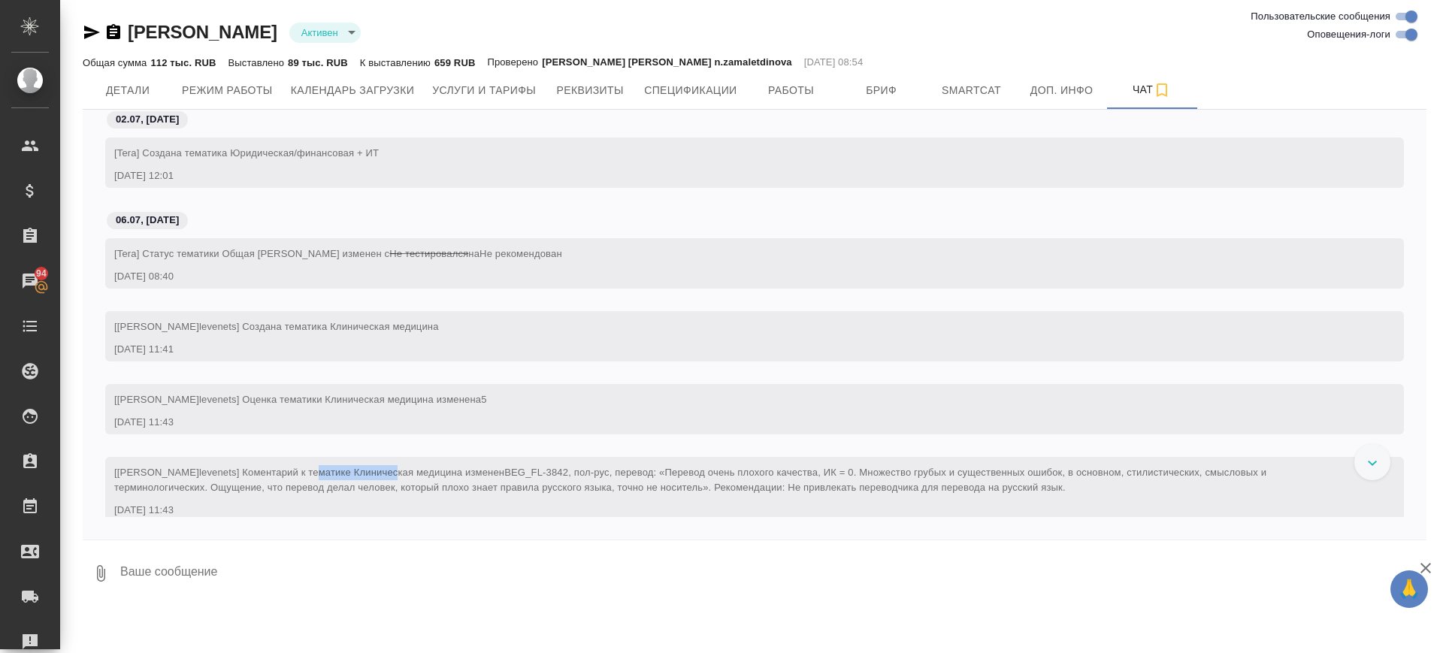
drag, startPoint x: 305, startPoint y: 475, endPoint x: 376, endPoint y: 460, distance: 72.2
click at [376, 460] on div "[[PERSON_NAME]levenets] Коментарий к тематике Клиническая медицина изменен BEG_…" at bounding box center [754, 489] width 1299 height 65
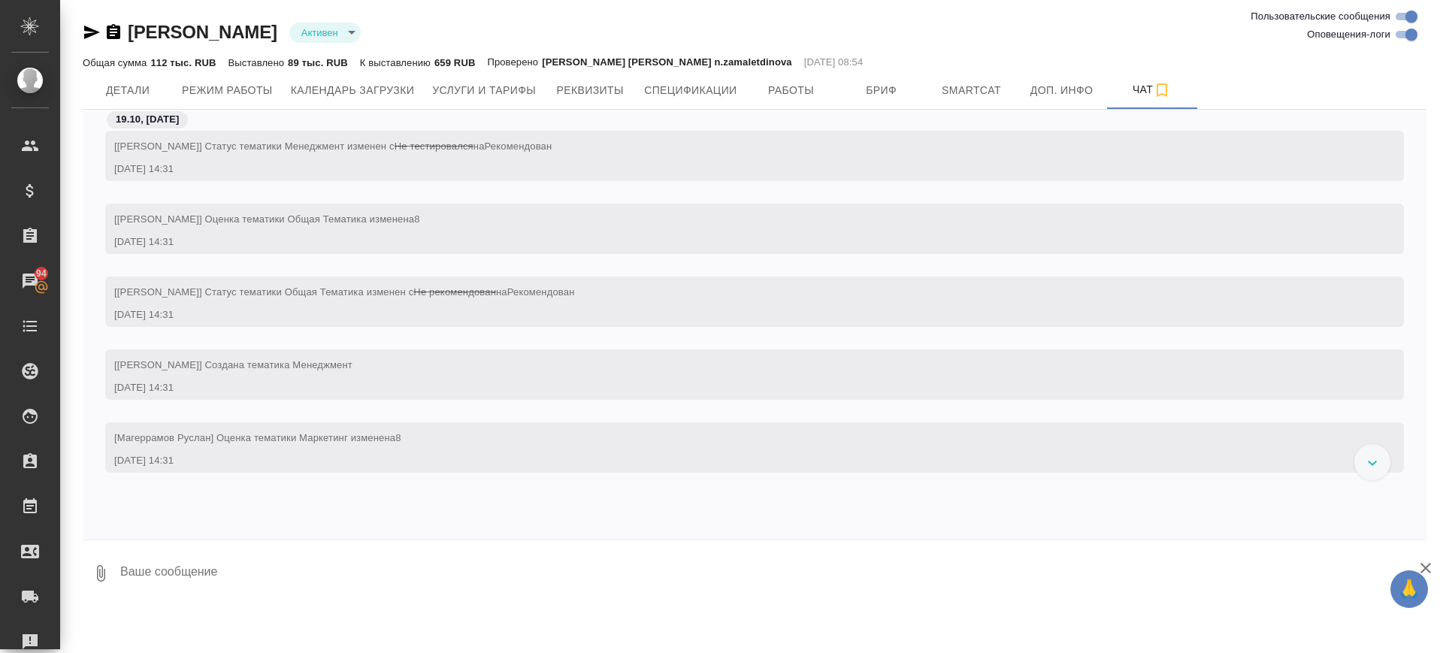
scroll to position [1691, 0]
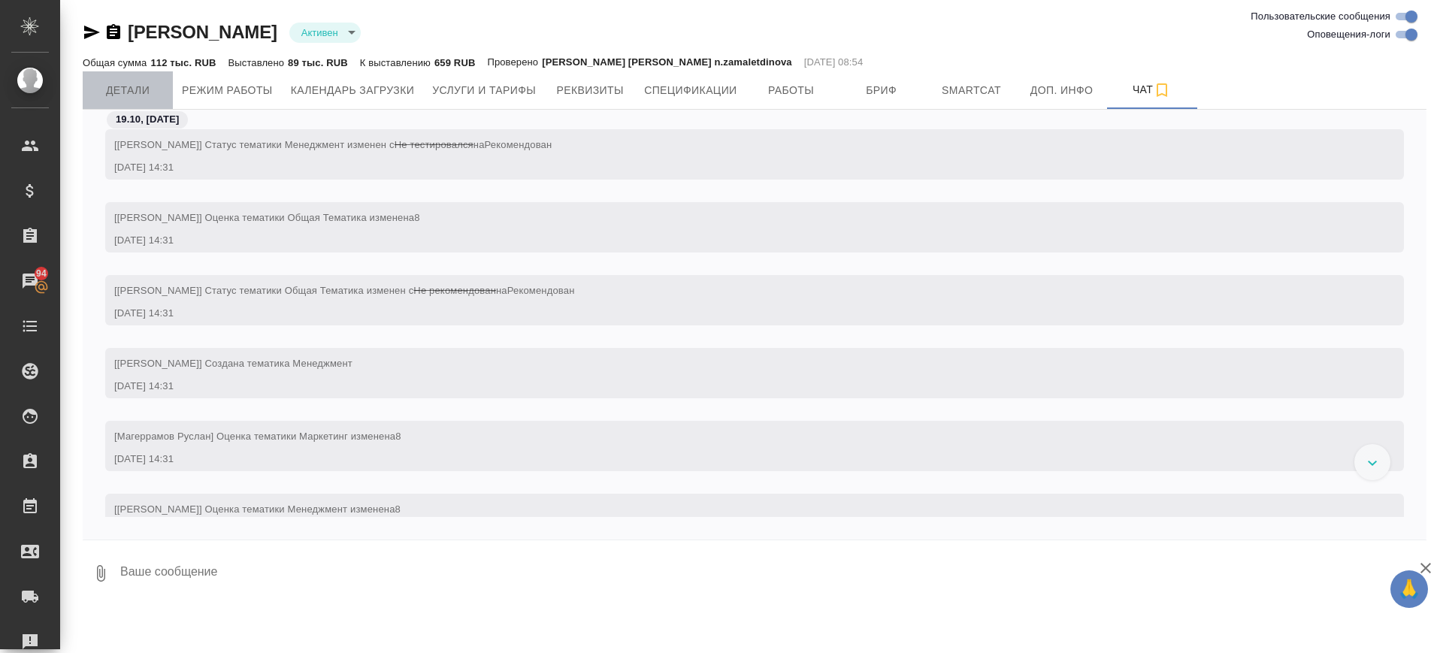
click at [127, 95] on span "Детали" at bounding box center [128, 90] width 72 height 19
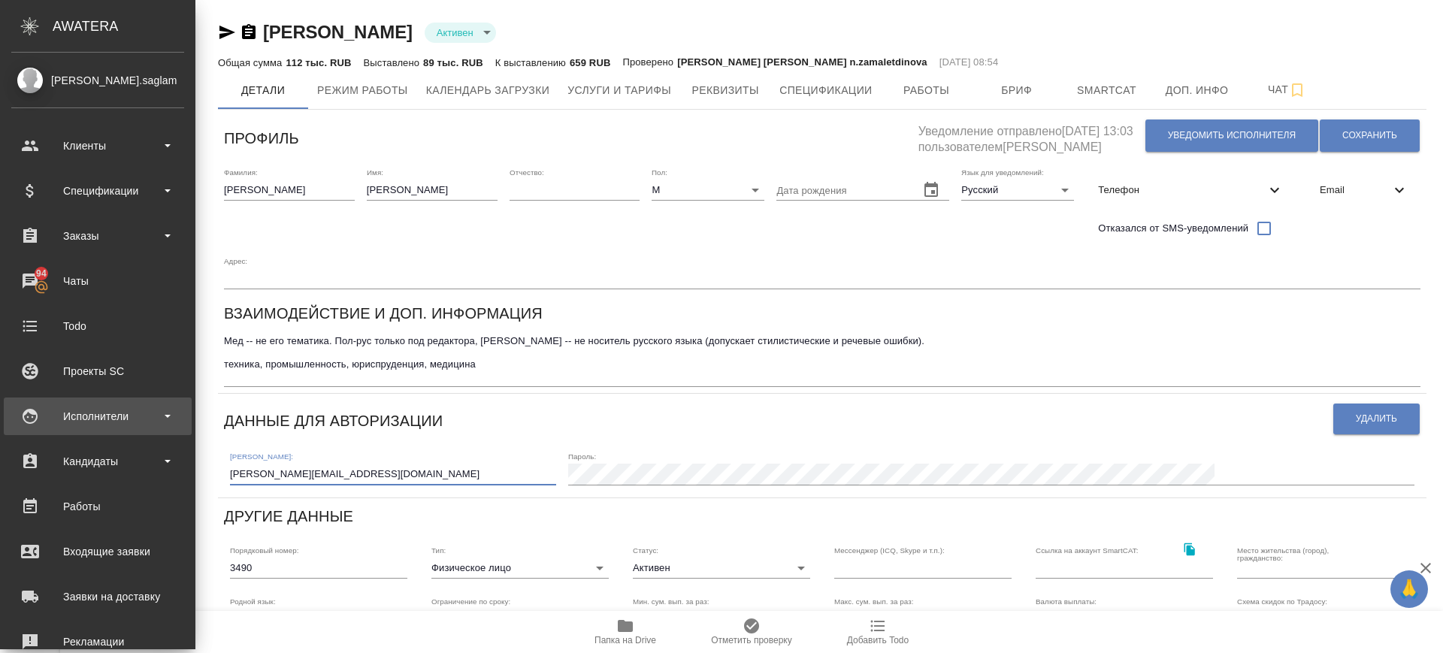
drag, startPoint x: 211, startPoint y: 428, endPoint x: 48, endPoint y: 432, distance: 163.1
click at [48, 431] on div ".cls-1 fill:#fff; AWATERA [PERSON_NAME].saglam Клиенты Спецификации Заказы 94 Ч…" at bounding box center [721, 326] width 1443 height 653
